Goal: Transaction & Acquisition: Obtain resource

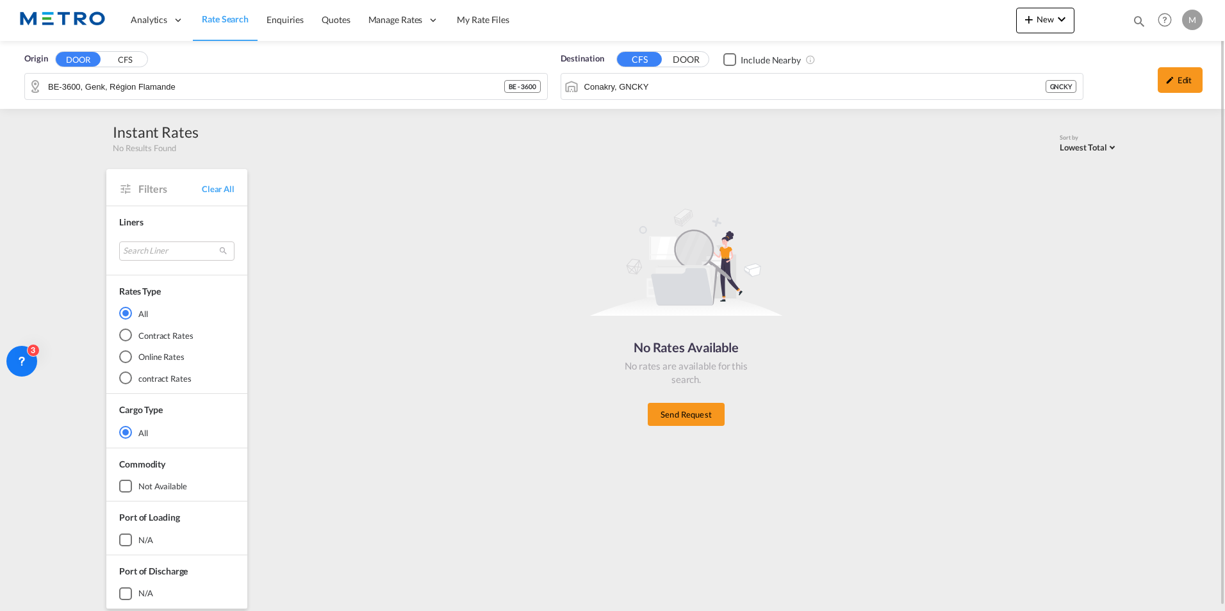
drag, startPoint x: 0, startPoint y: 0, endPoint x: 246, endPoint y: 19, distance: 246.7
click at [246, 19] on span "Rate Search" at bounding box center [225, 18] width 47 height 11
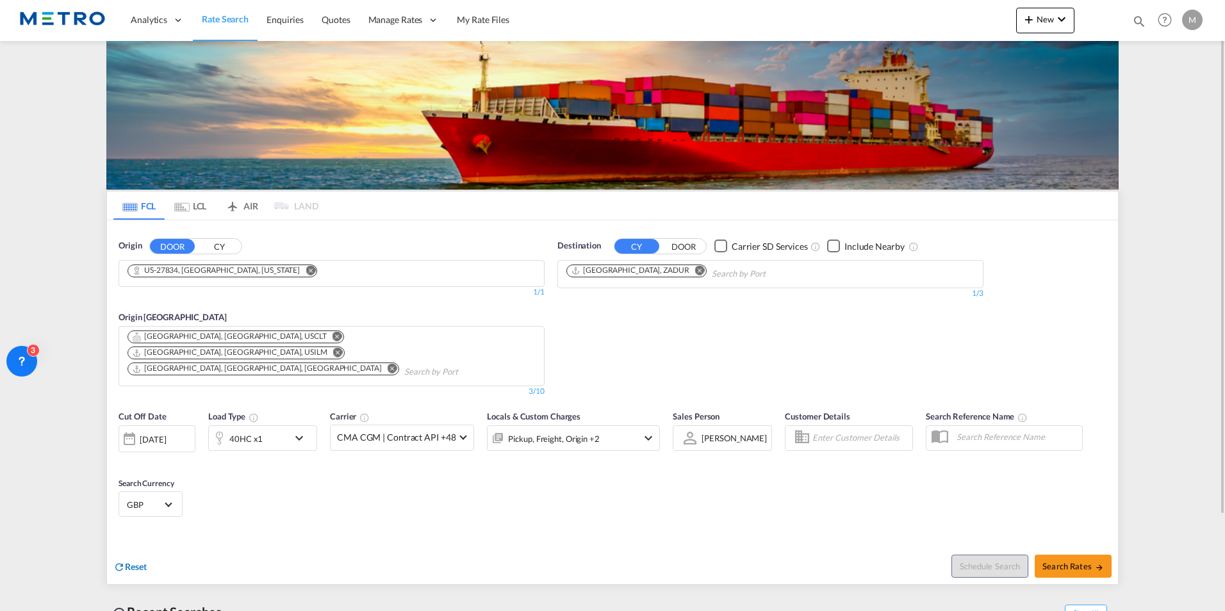
click at [131, 561] on span "Reset" at bounding box center [136, 566] width 22 height 11
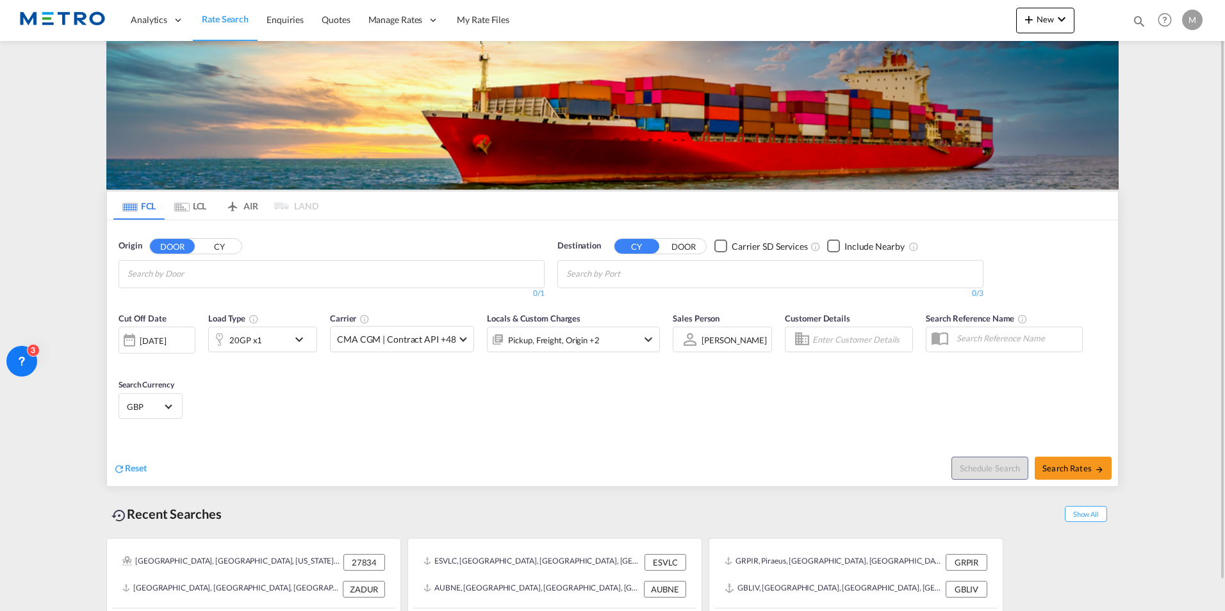
click at [168, 280] on input "Chips input." at bounding box center [188, 274] width 122 height 20
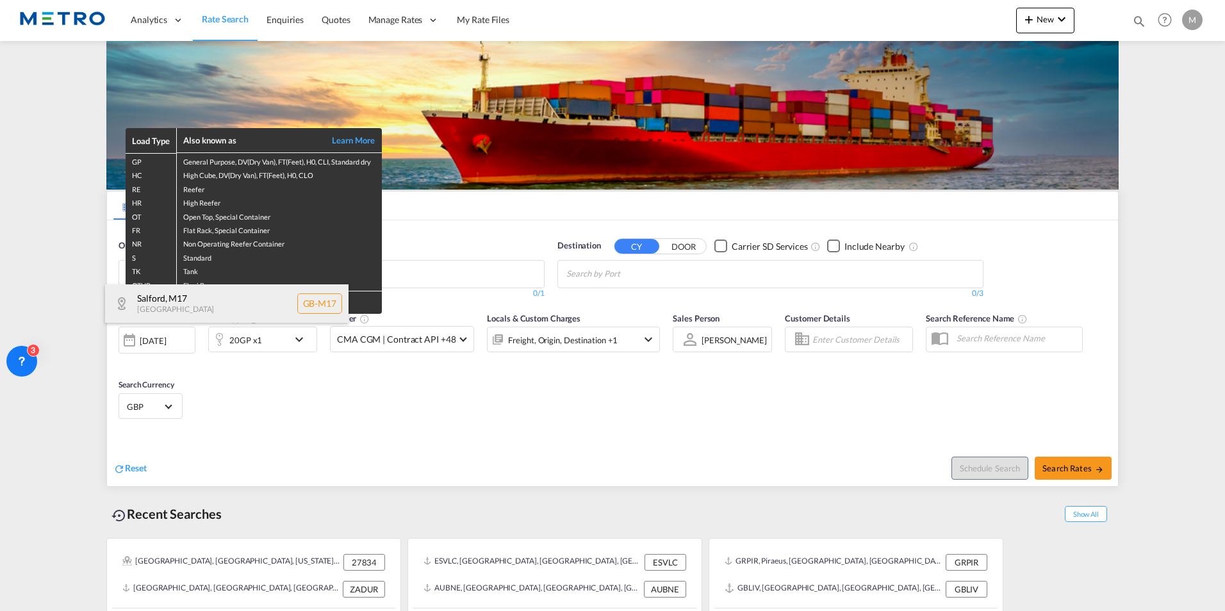
type input "M17"
click at [188, 303] on div "Salford , M17 [GEOGRAPHIC_DATA] [GEOGRAPHIC_DATA]-M17" at bounding box center [226, 303] width 243 height 38
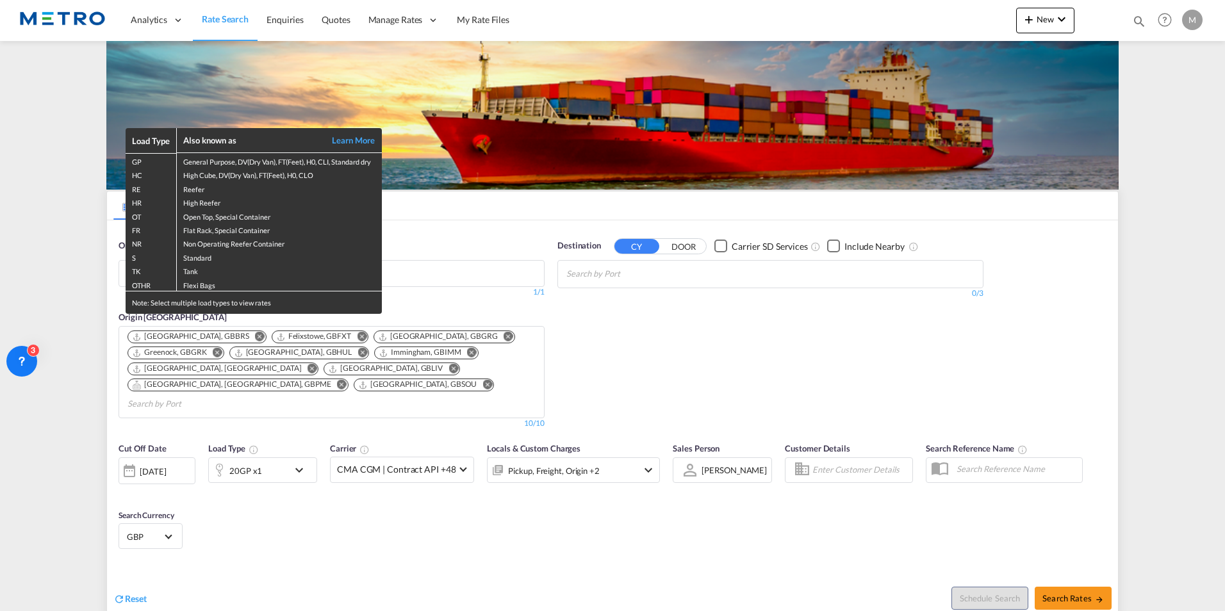
click at [462, 240] on div "Load Type Also known as Learn More GP General Purpose, DV(Dry Van), FT(Feet), H…" at bounding box center [612, 305] width 1225 height 611
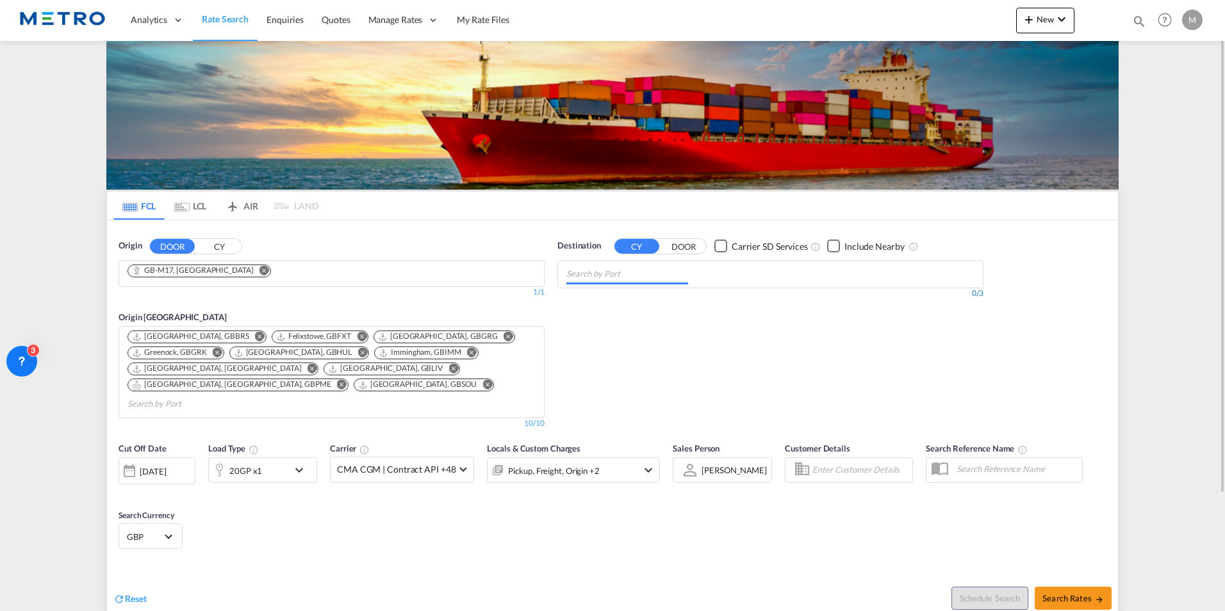
click at [643, 291] on div "Destination CY DOOR Carrier SD Services Include Nearby 0/3 0/" at bounding box center [770, 270] width 426 height 60
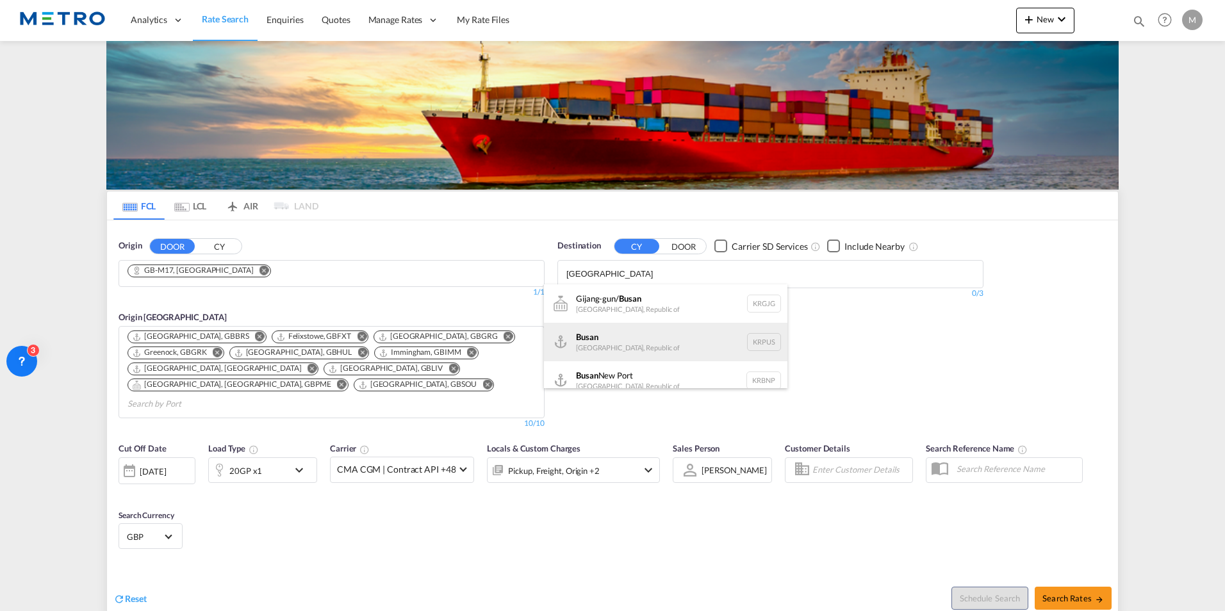
type input "[GEOGRAPHIC_DATA]"
click at [653, 339] on div "Busan Korea, Republic of KRPUS" at bounding box center [665, 342] width 243 height 38
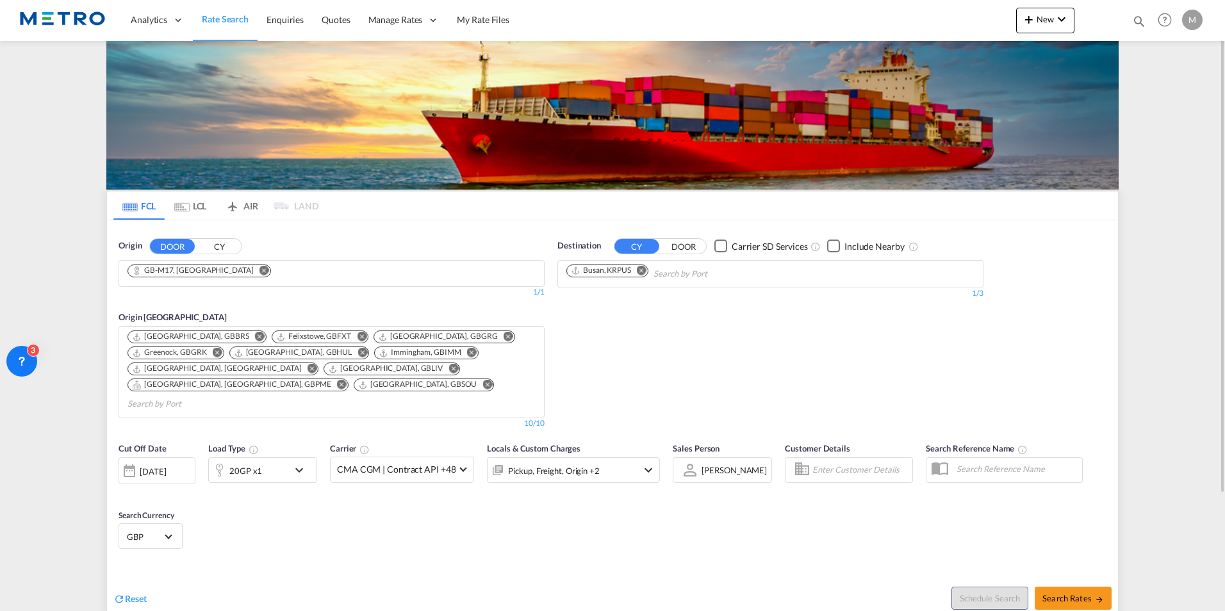
click at [305, 462] on md-icon "icon-chevron-down" at bounding box center [302, 469] width 22 height 15
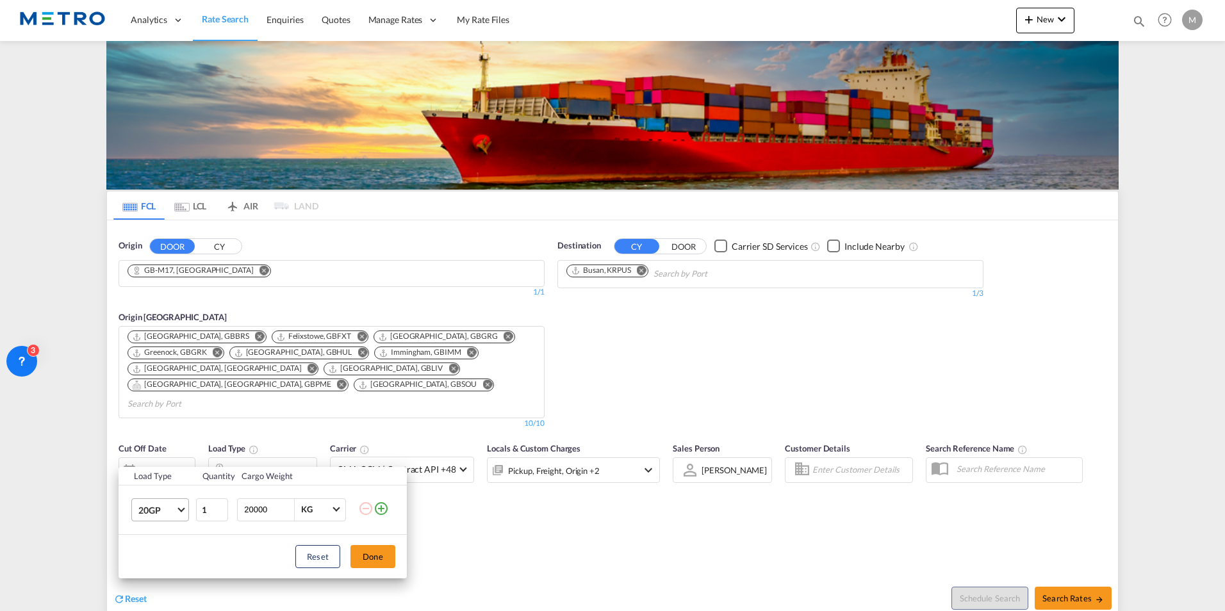
drag, startPoint x: 166, startPoint y: 511, endPoint x: 180, endPoint y: 528, distance: 22.3
click at [167, 512] on span "20GP" at bounding box center [156, 510] width 37 height 13
click at [167, 482] on md-option "40GP" at bounding box center [171, 487] width 87 height 31
click at [370, 557] on button "Done" at bounding box center [372, 556] width 45 height 23
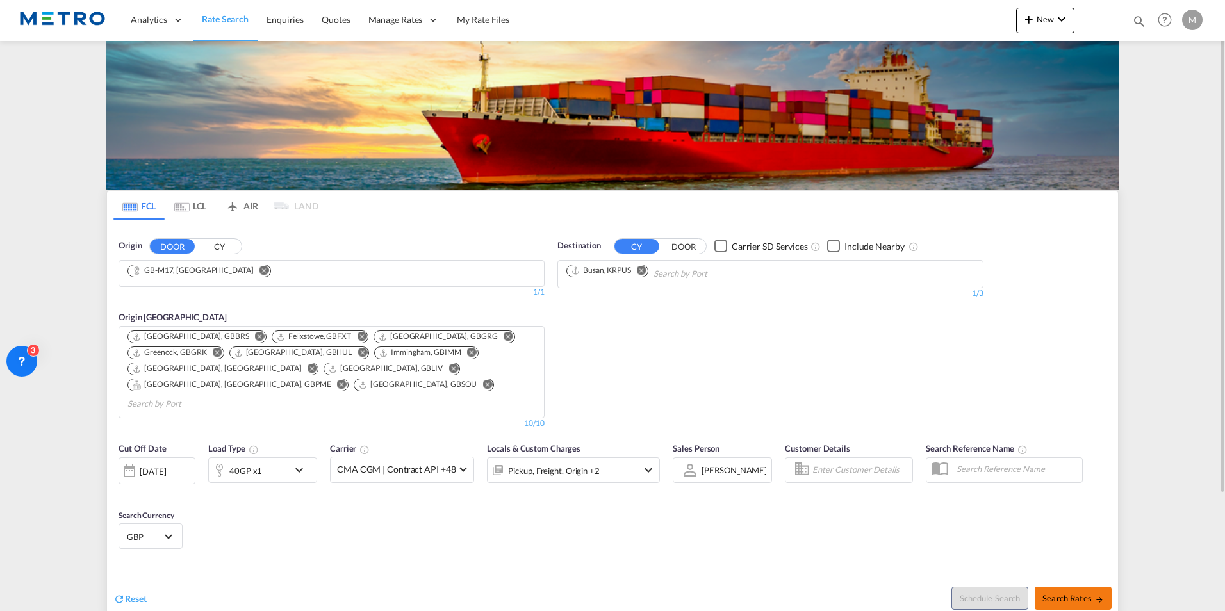
click at [1095, 595] on md-icon "icon-arrow-right" at bounding box center [1099, 599] width 9 height 9
type input "M17 to KRPUS / [DATE]"
